Goal: Check status

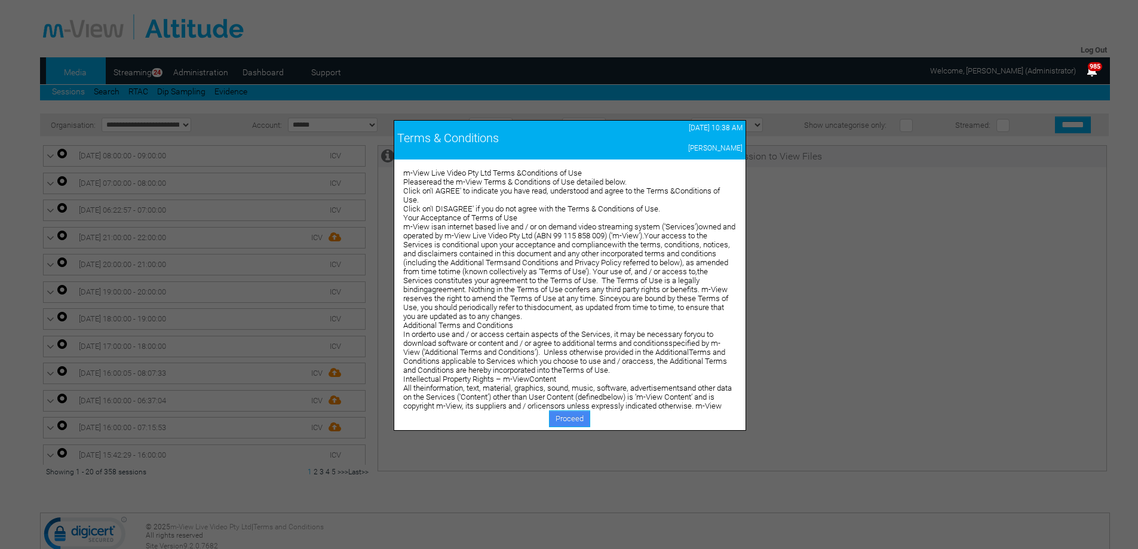
click at [574, 418] on link "Proceed" at bounding box center [569, 419] width 41 height 17
